Goal: Transaction & Acquisition: Purchase product/service

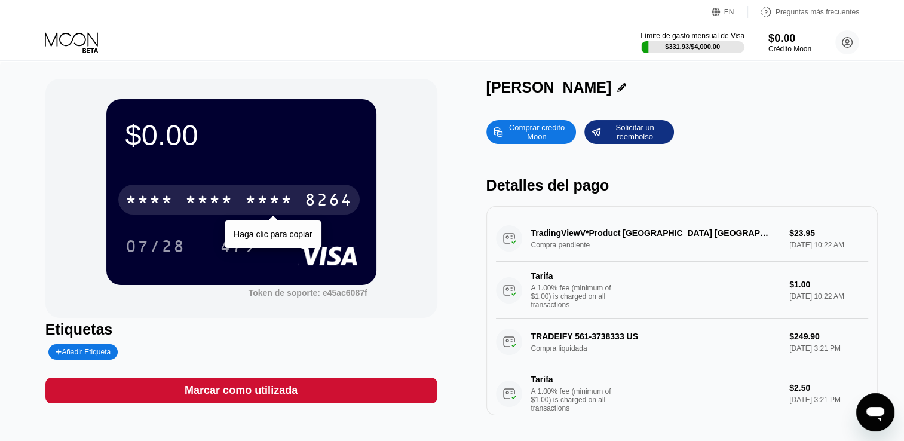
click at [304, 194] on div "* * * * * * * * * * * * 8264" at bounding box center [238, 200] width 241 height 30
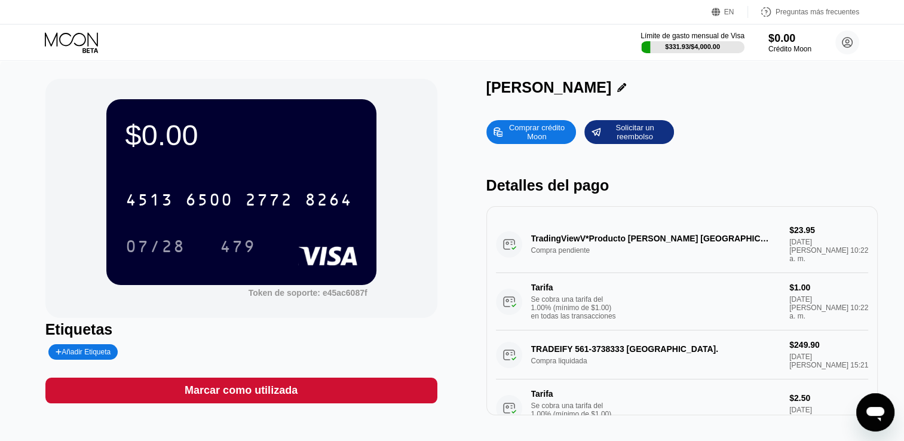
click at [516, 142] on div "Comprar crédito Moon" at bounding box center [537, 132] width 66 height 19
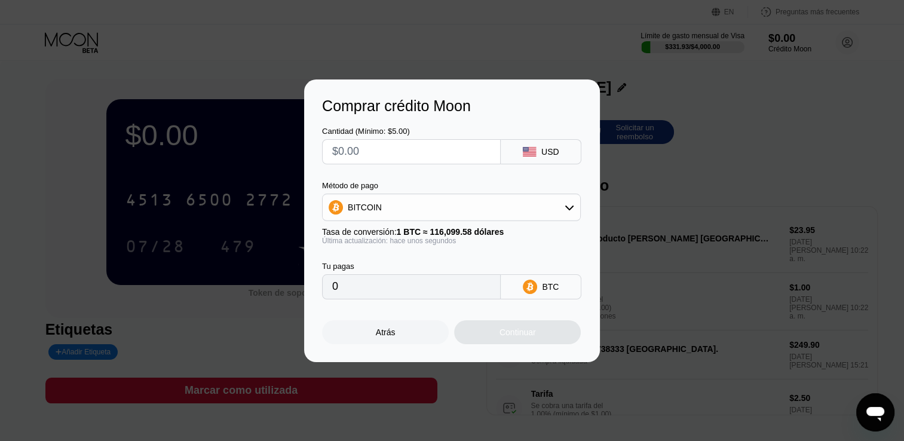
click at [451, 155] on input "text" at bounding box center [411, 152] width 158 height 24
click at [456, 220] on div "BITCOIN" at bounding box center [451, 207] width 259 height 27
click at [570, 206] on icon at bounding box center [570, 208] width 10 height 10
click at [400, 265] on span "USDT en TRON" at bounding box center [381, 267] width 60 height 10
type input "0.00"
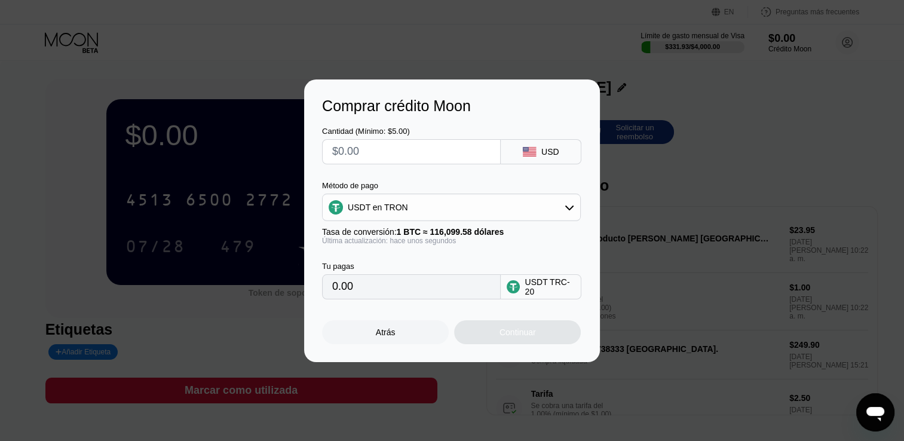
click at [435, 146] on input "text" at bounding box center [411, 152] width 158 height 24
type input "$3"
type input "3.03"
type input "$36"
type input "36.36"
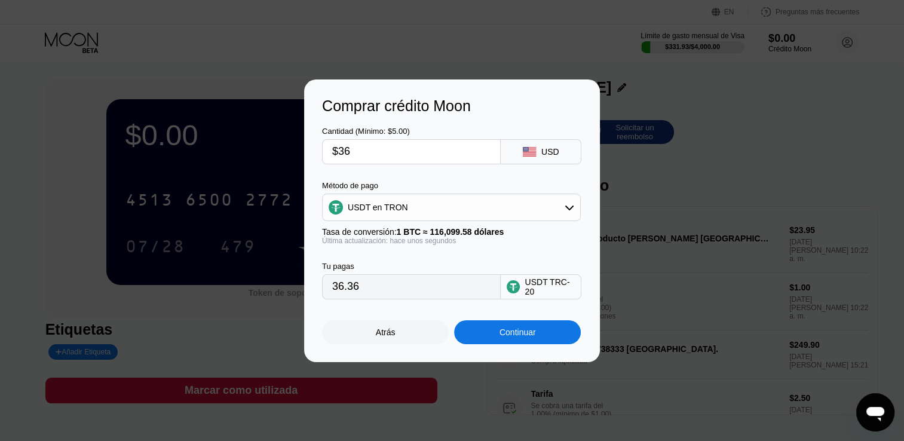
type input "$36"
click at [512, 337] on div "Continuar" at bounding box center [518, 333] width 36 height 10
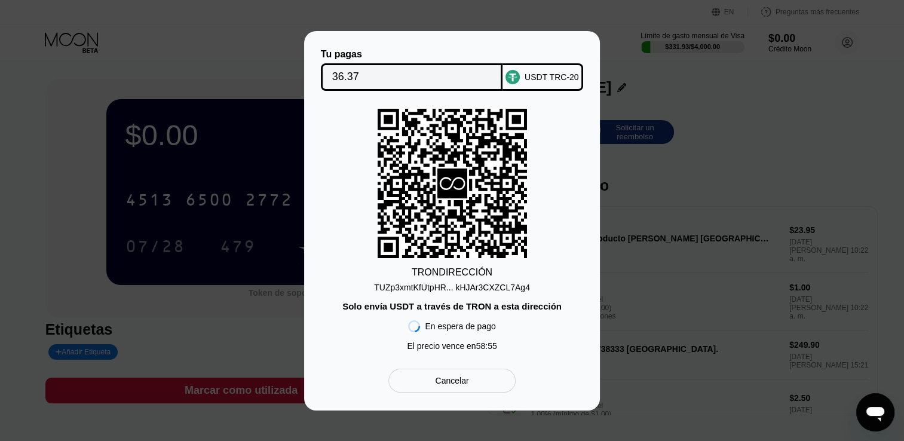
click at [463, 288] on div "TUZp3xmtKfUtpHR... kHJAr3CXZCL7Ag4" at bounding box center [452, 288] width 156 height 10
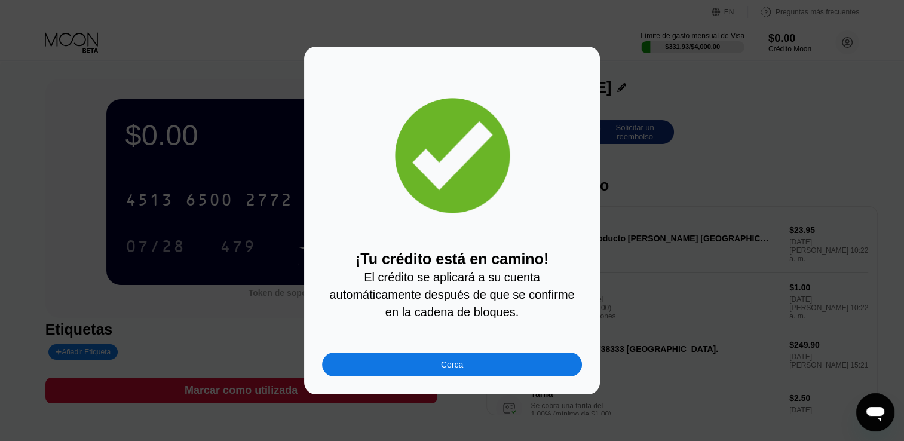
click at [466, 367] on div "Cerca" at bounding box center [452, 365] width 260 height 24
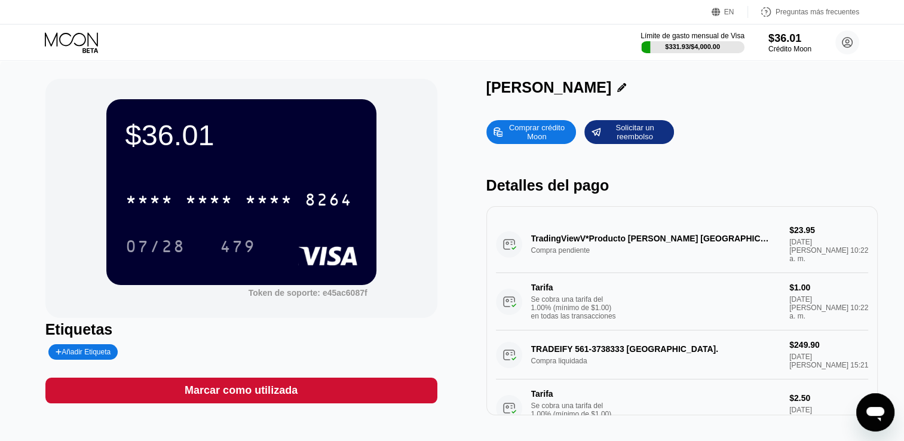
click at [763, 123] on div "Comprar crédito Moon Solicitar un reembolso" at bounding box center [683, 132] width 392 height 24
